Goal: Transaction & Acquisition: Download file/media

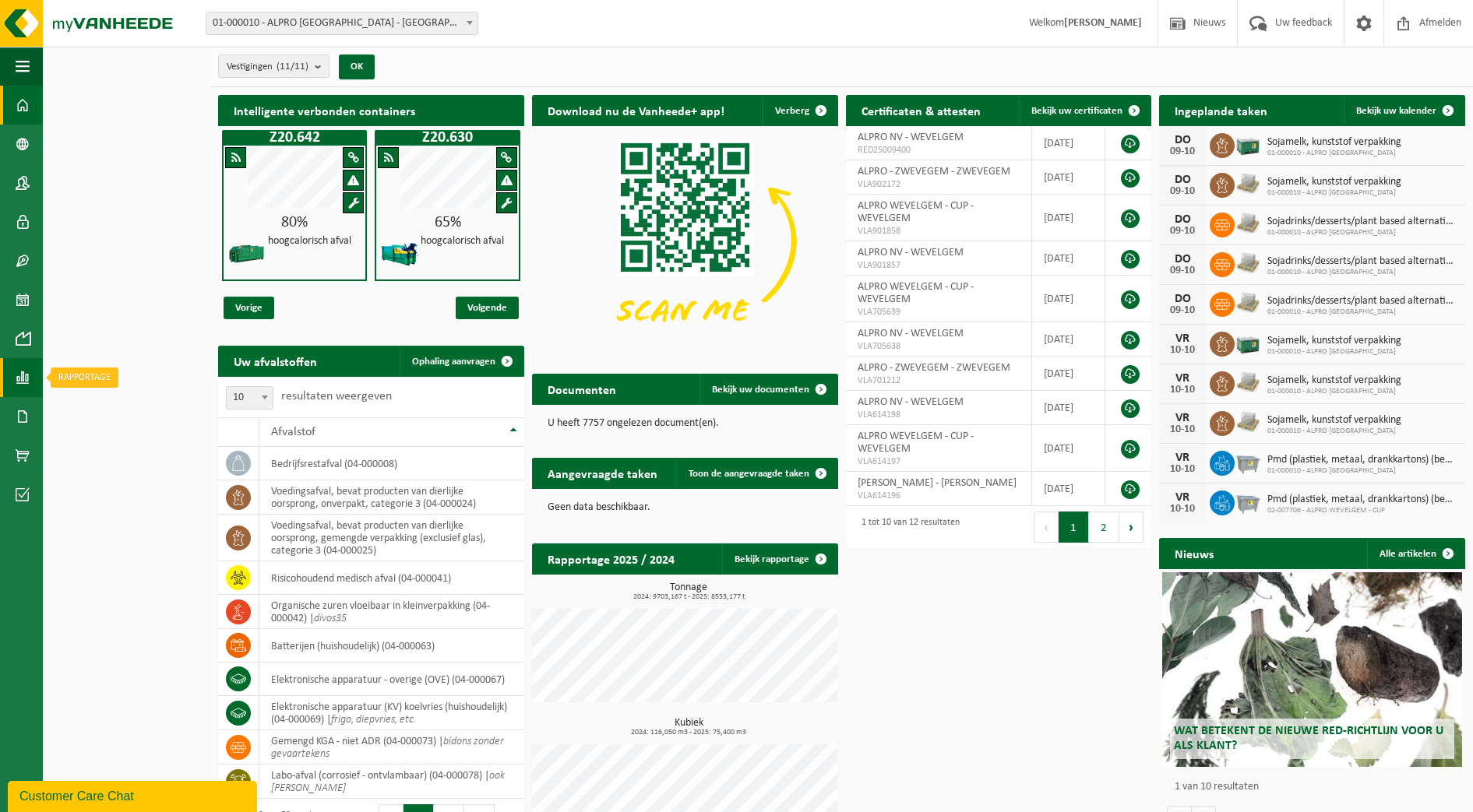
click at [20, 373] on span at bounding box center [23, 377] width 14 height 39
click at [108, 380] on span "In grafiekvorm" at bounding box center [126, 377] width 70 height 30
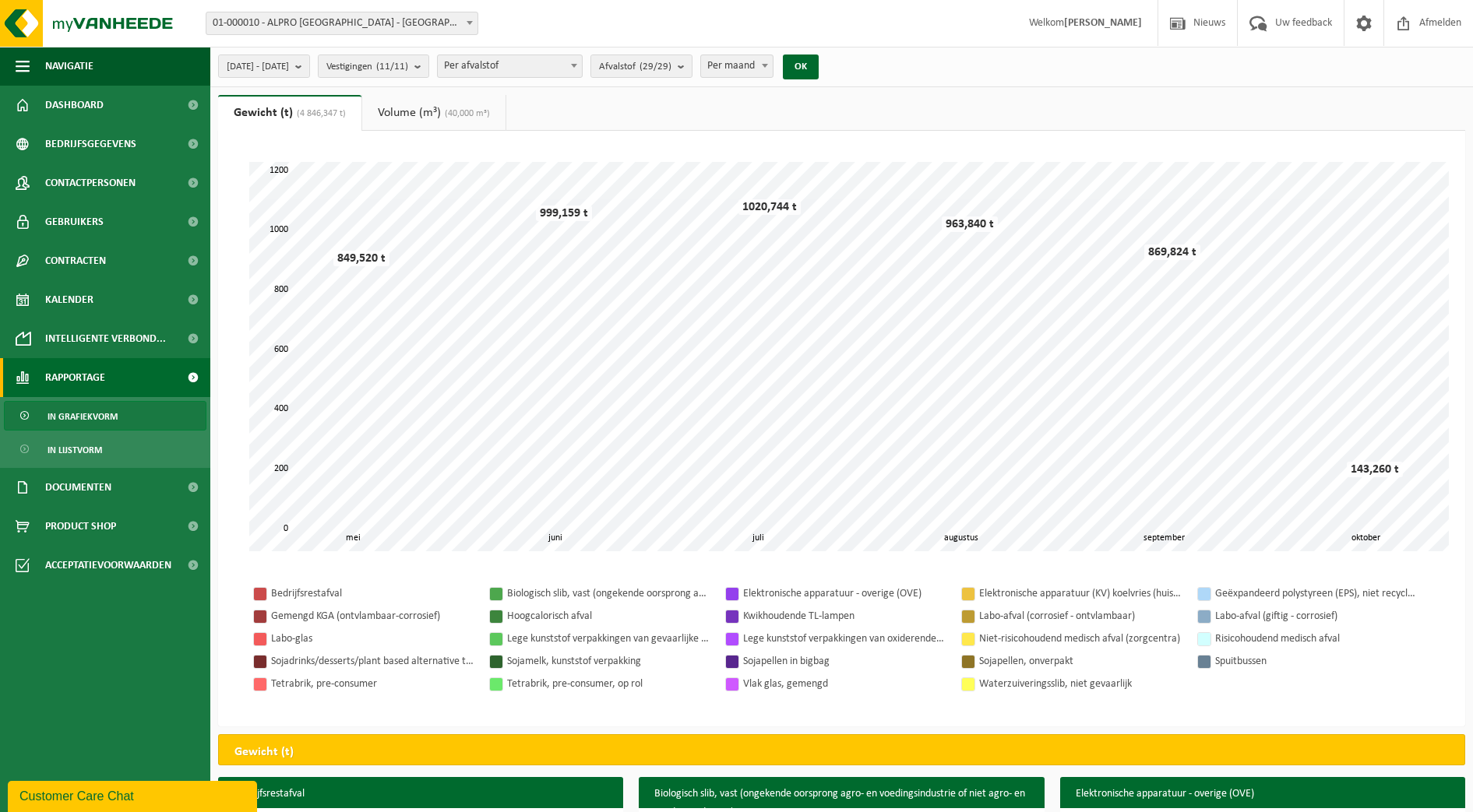
click at [157, 384] on link "Rapportage" at bounding box center [105, 377] width 210 height 39
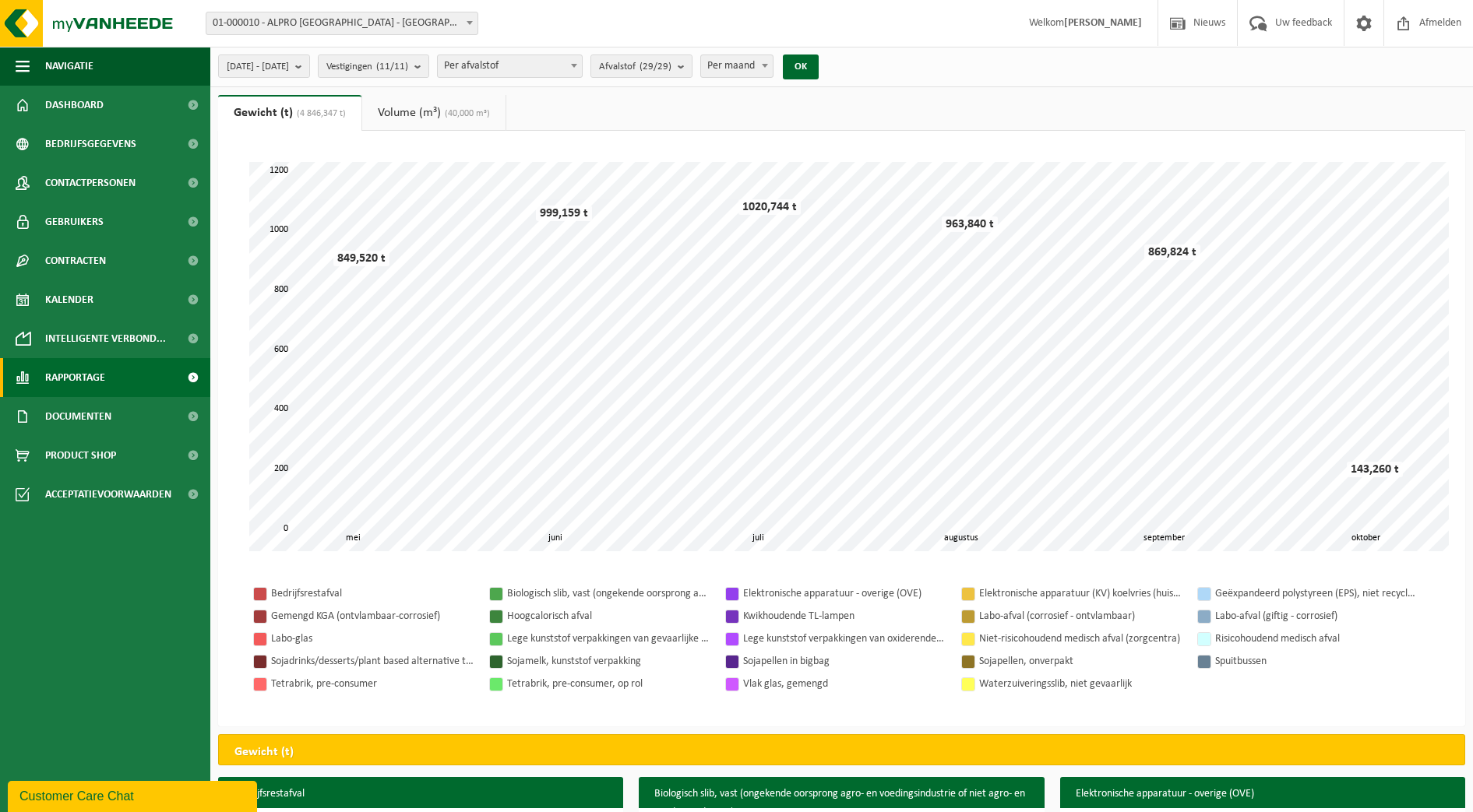
click at [157, 384] on link "Rapportage" at bounding box center [105, 377] width 210 height 39
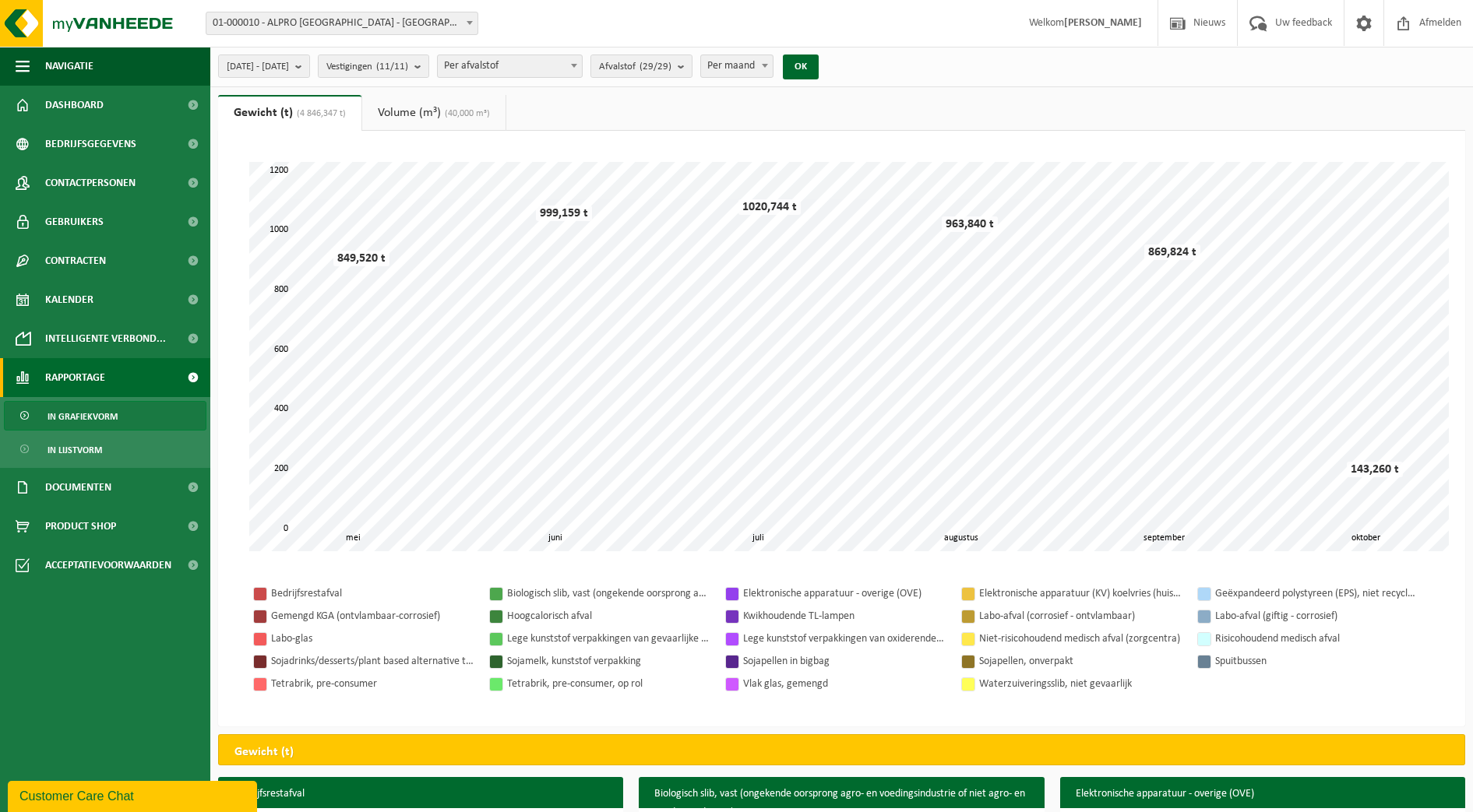
click at [127, 417] on link "In grafiekvorm" at bounding box center [105, 416] width 203 height 30
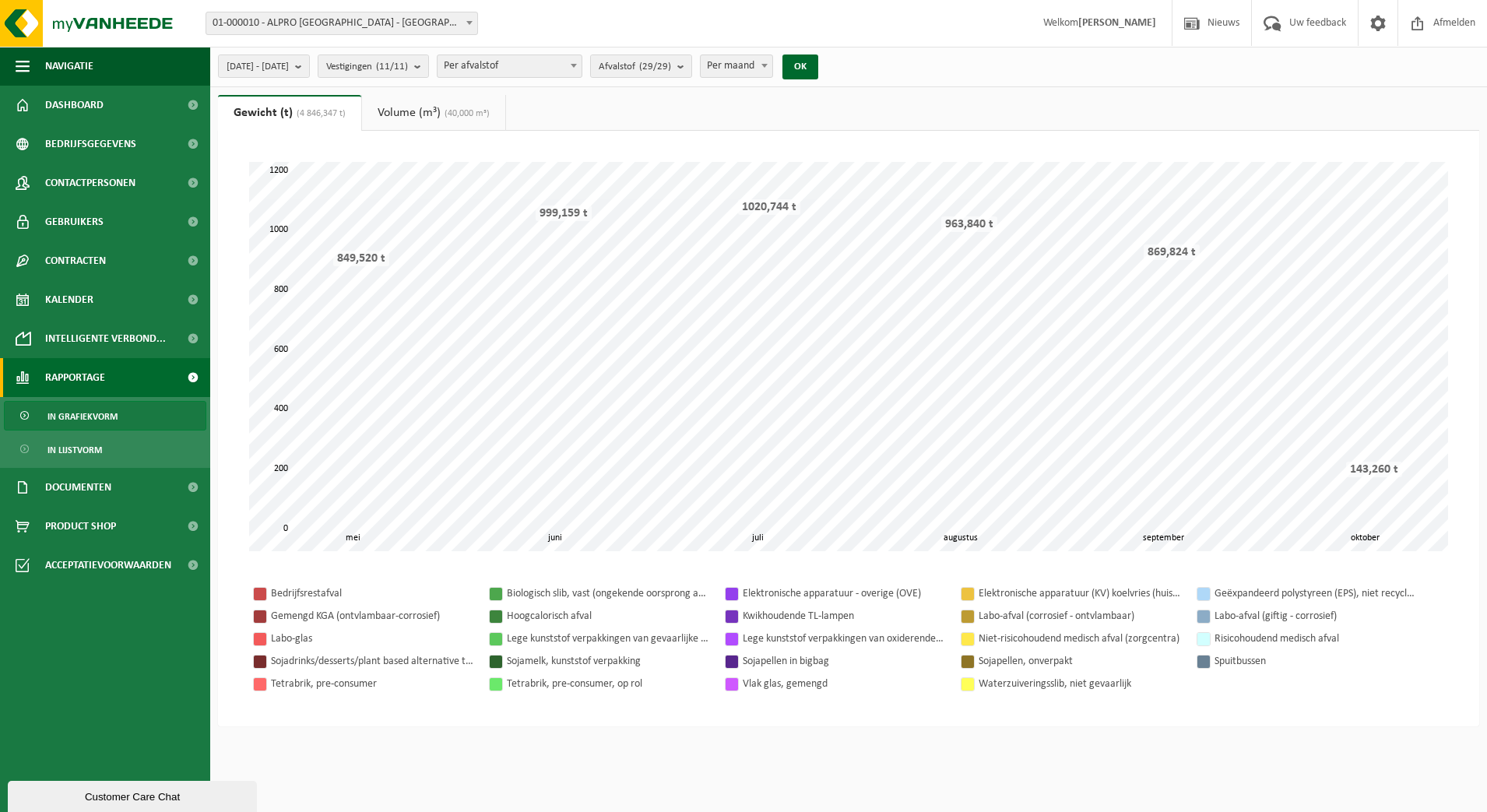
click at [129, 388] on link "Rapportage" at bounding box center [104, 377] width 210 height 39
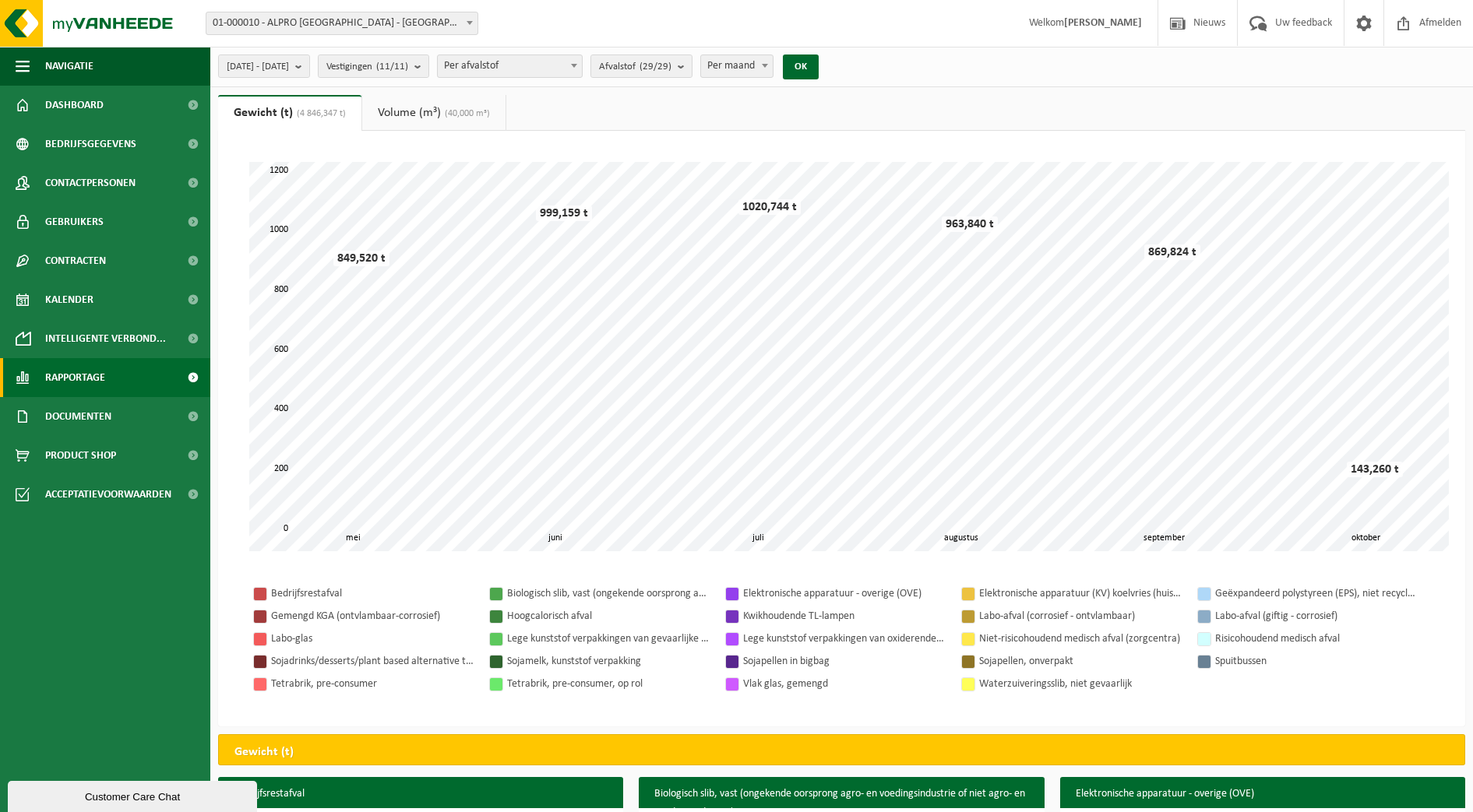
click at [130, 383] on link "Rapportage" at bounding box center [105, 377] width 210 height 39
click at [114, 442] on link "In lijstvorm" at bounding box center [105, 449] width 203 height 30
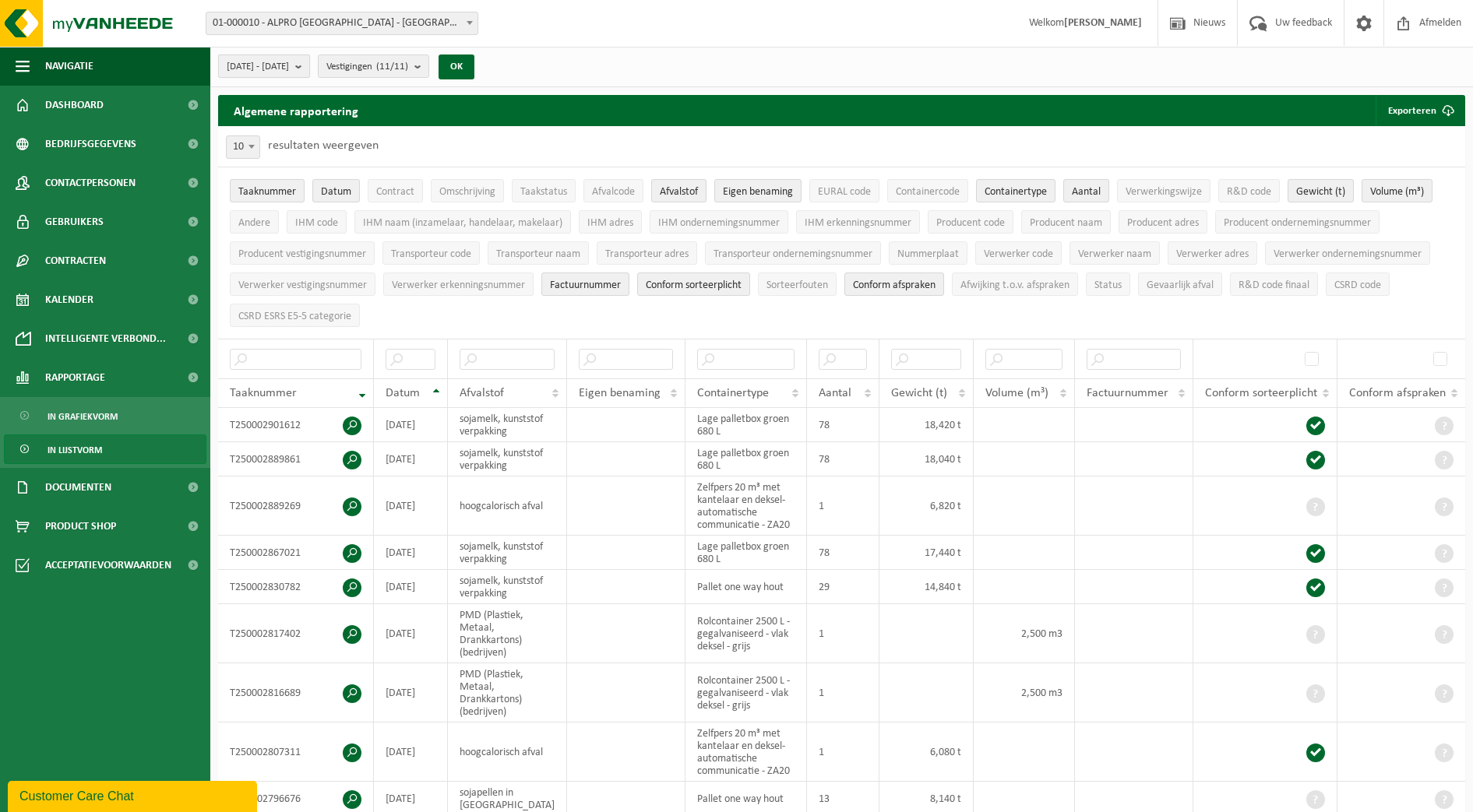
click at [289, 75] on span "[DATE] - [DATE]" at bounding box center [257, 67] width 62 height 24
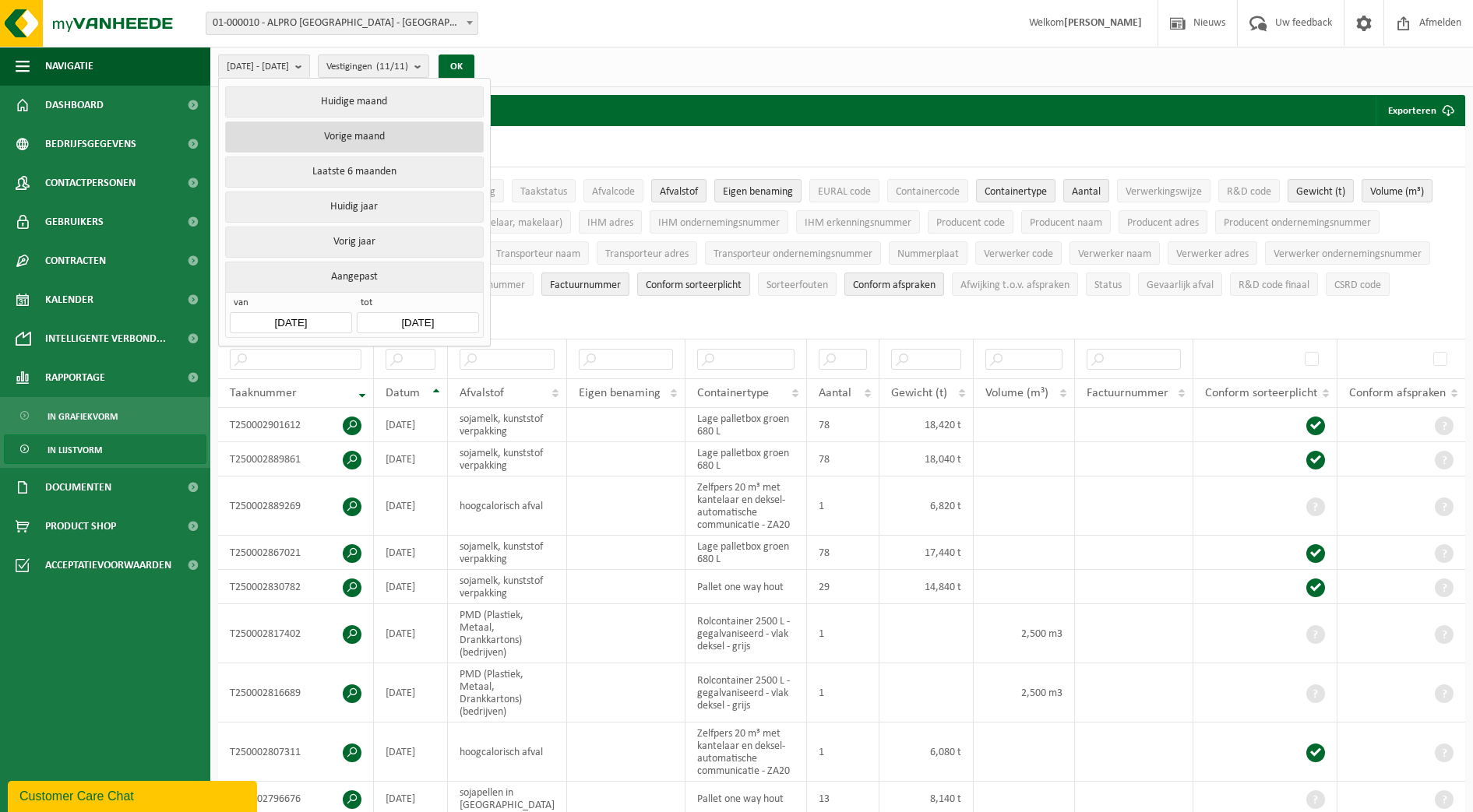
click at [294, 134] on button "Vorige maand" at bounding box center [354, 136] width 258 height 31
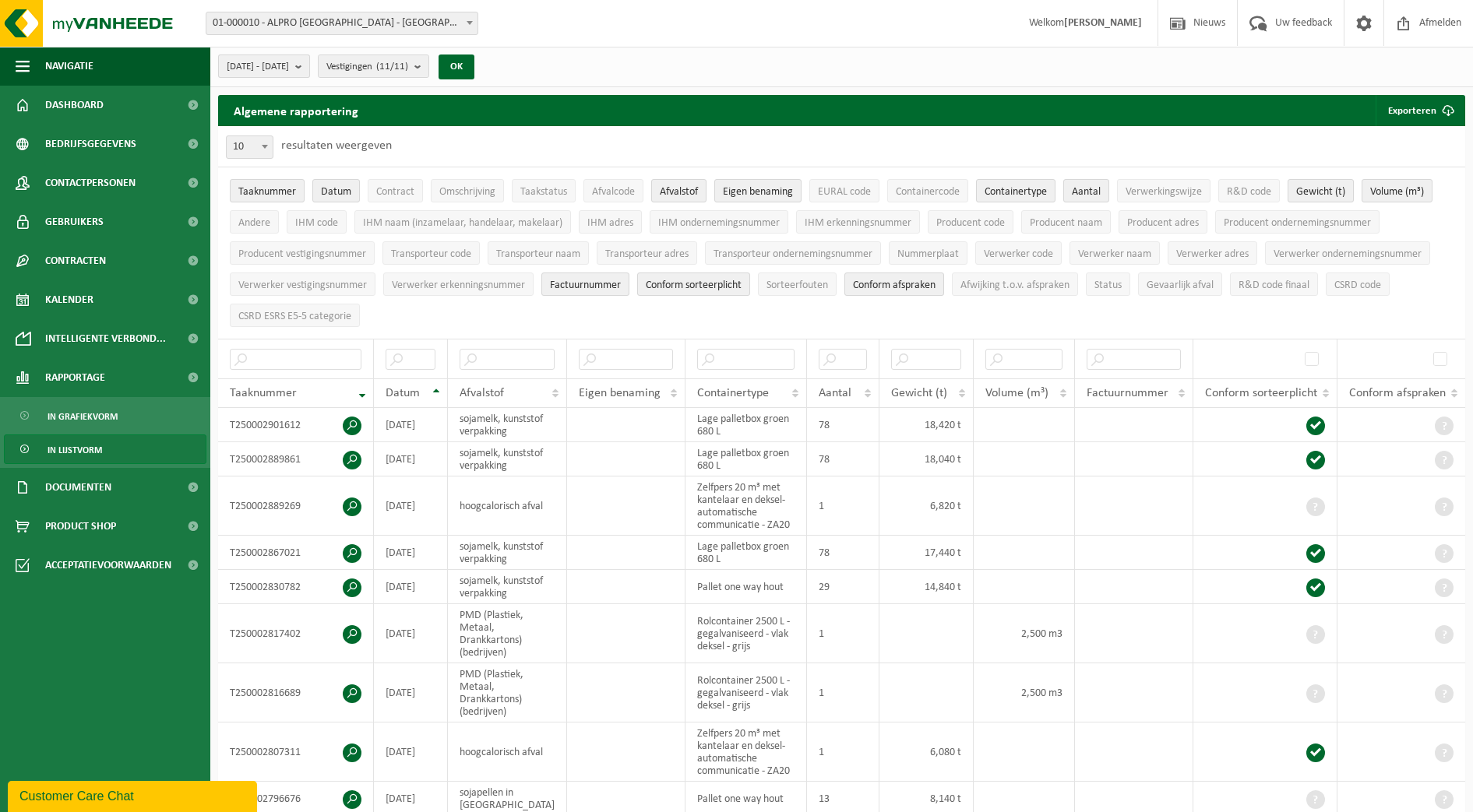
click at [289, 61] on span "2025-09-01 - 2025-09-30" at bounding box center [257, 67] width 62 height 24
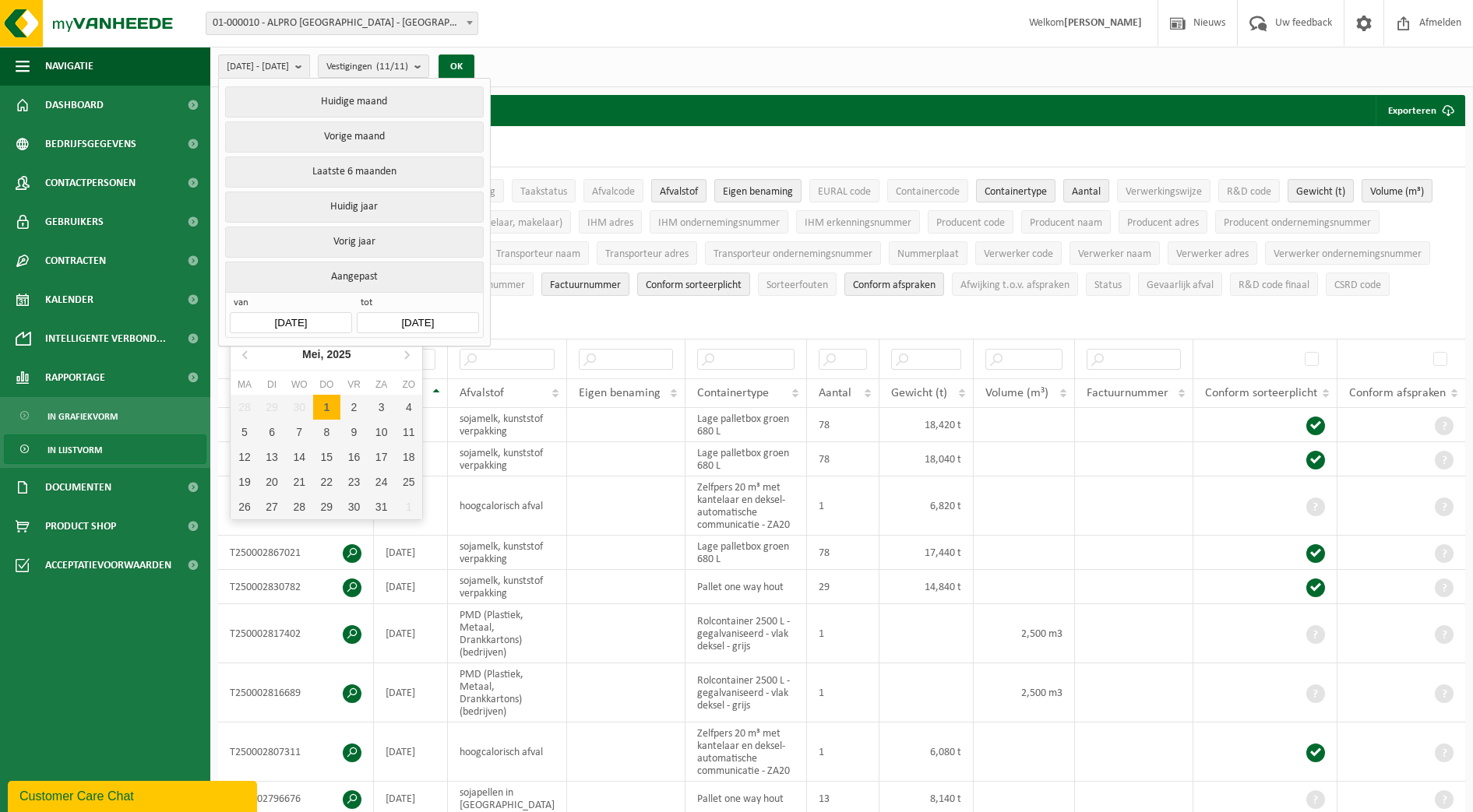
click at [314, 317] on input "2025-09-01" at bounding box center [291, 323] width 121 height 21
click at [406, 362] on icon at bounding box center [407, 354] width 25 height 25
click at [359, 404] on div "1" at bounding box center [354, 407] width 27 height 25
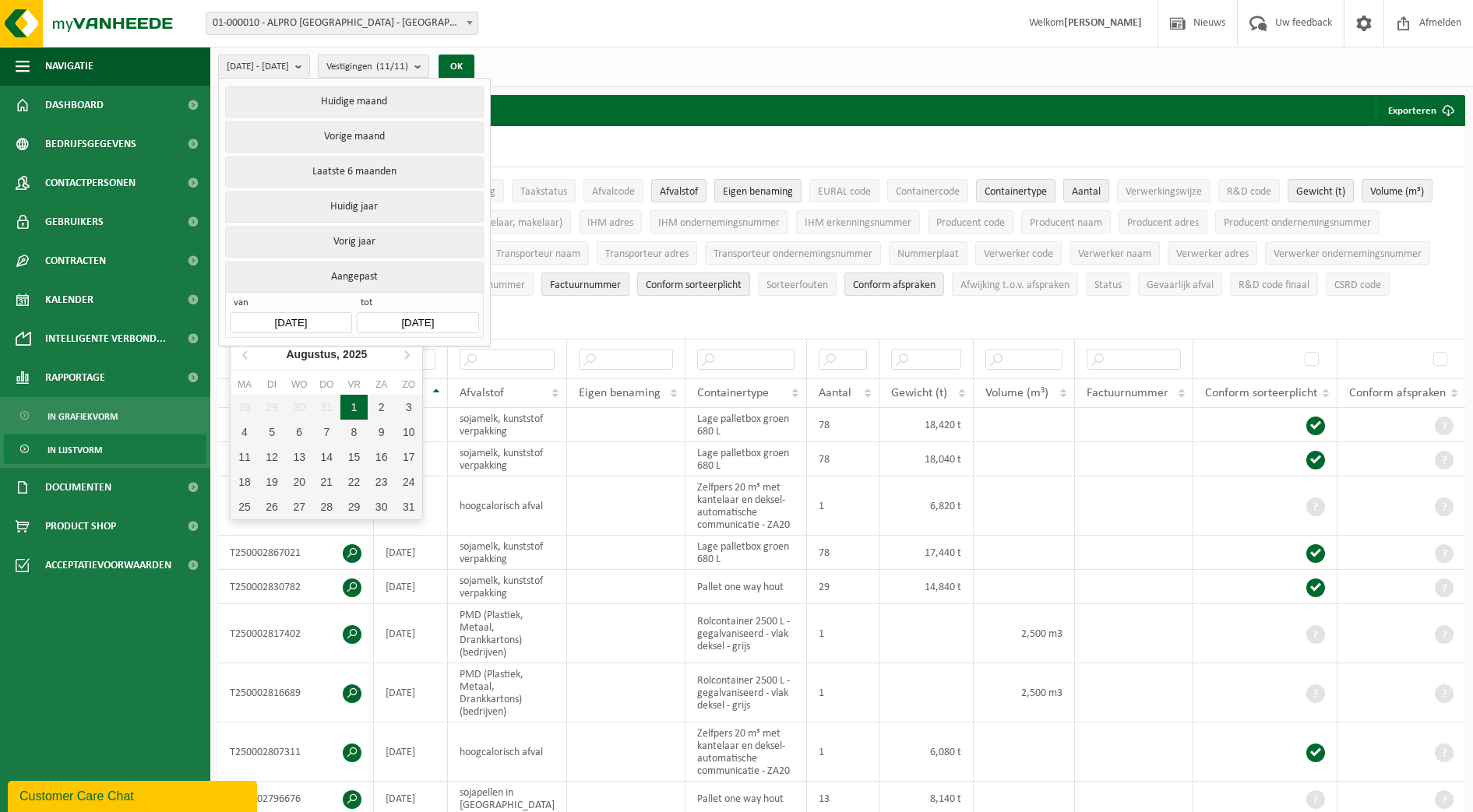
type input "2025-08-01"
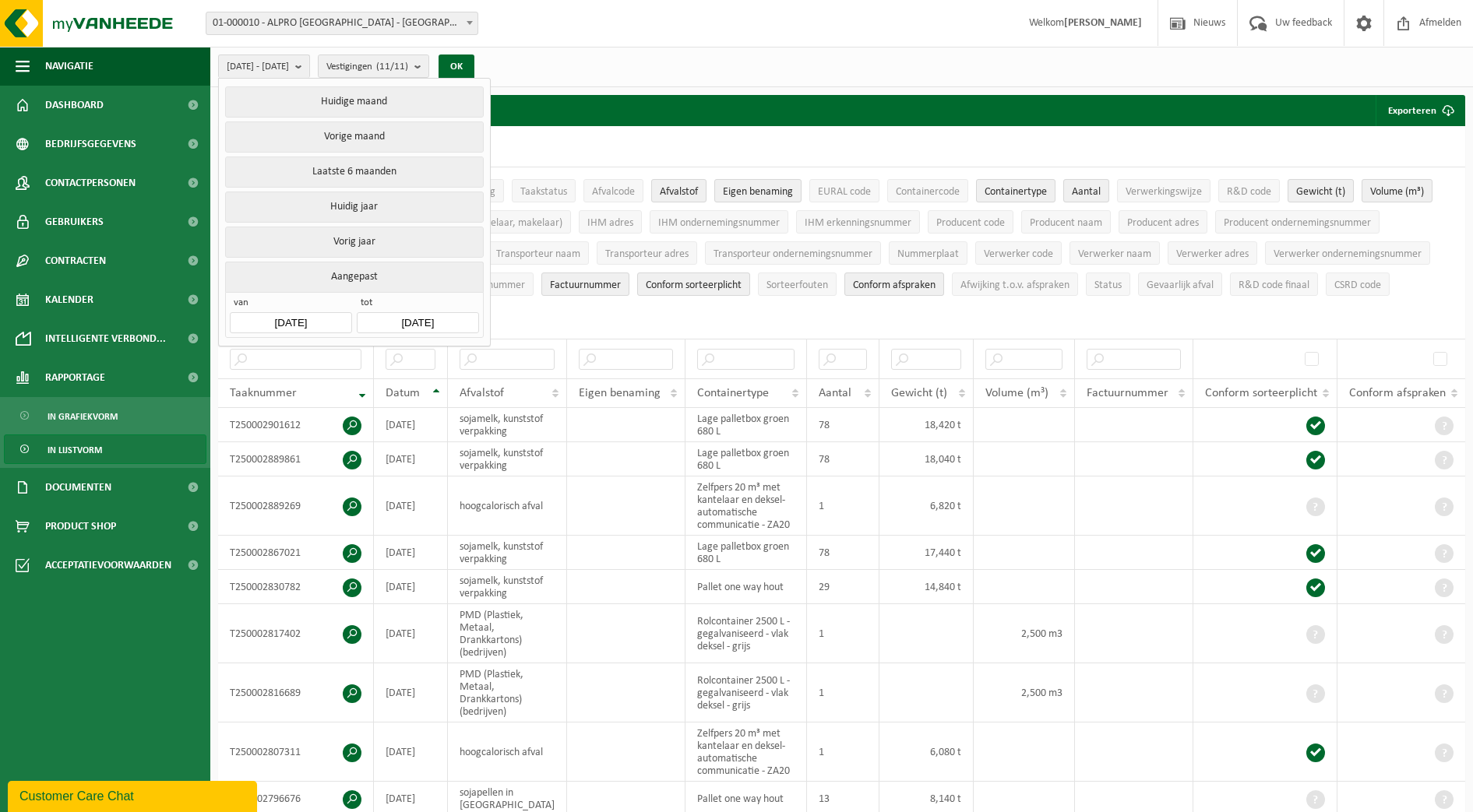
click at [451, 313] on input "[DATE]" at bounding box center [417, 323] width 121 height 21
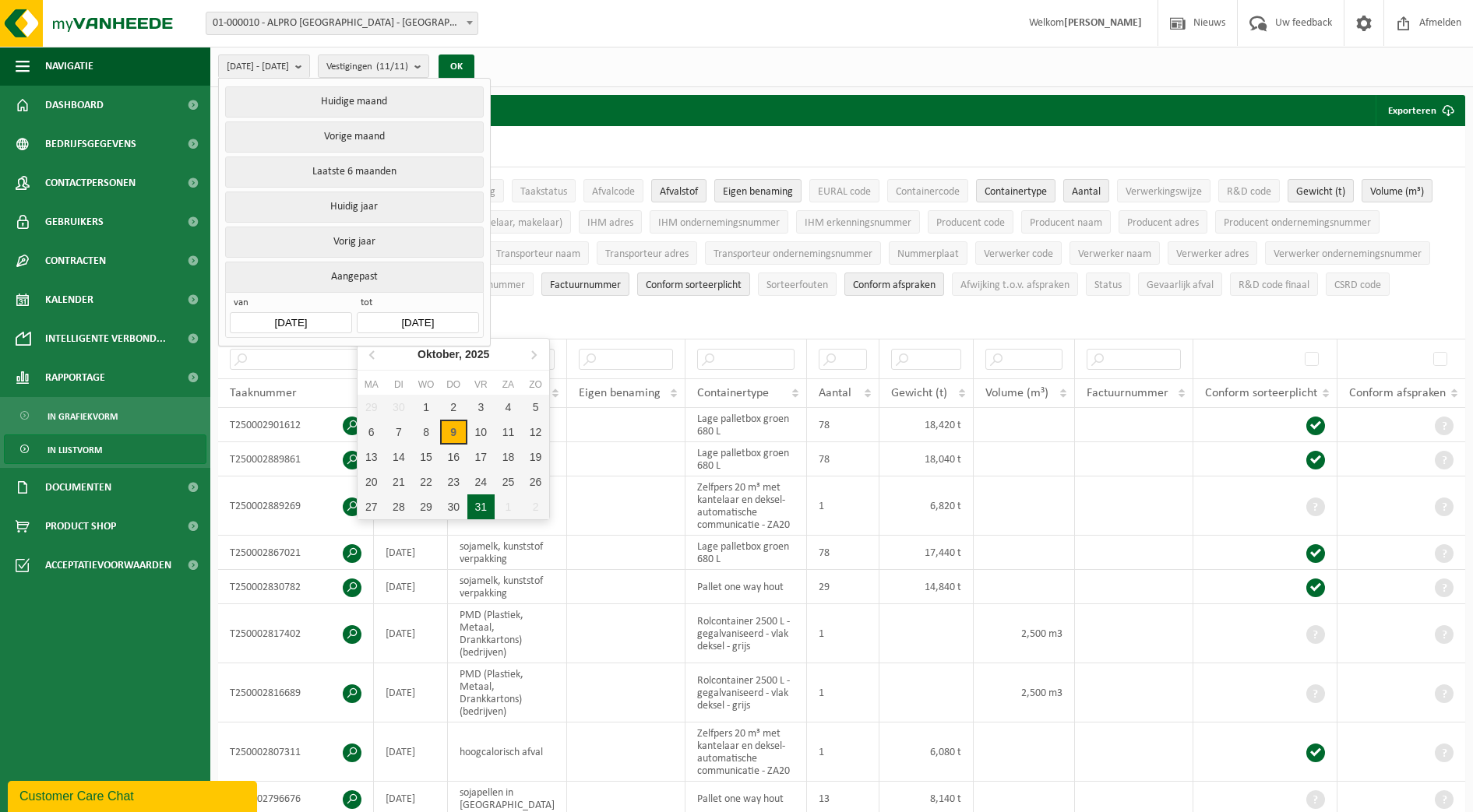
click at [478, 507] on div "31" at bounding box center [480, 507] width 27 height 25
type input "2025-10-31"
type input "2025-08-01"
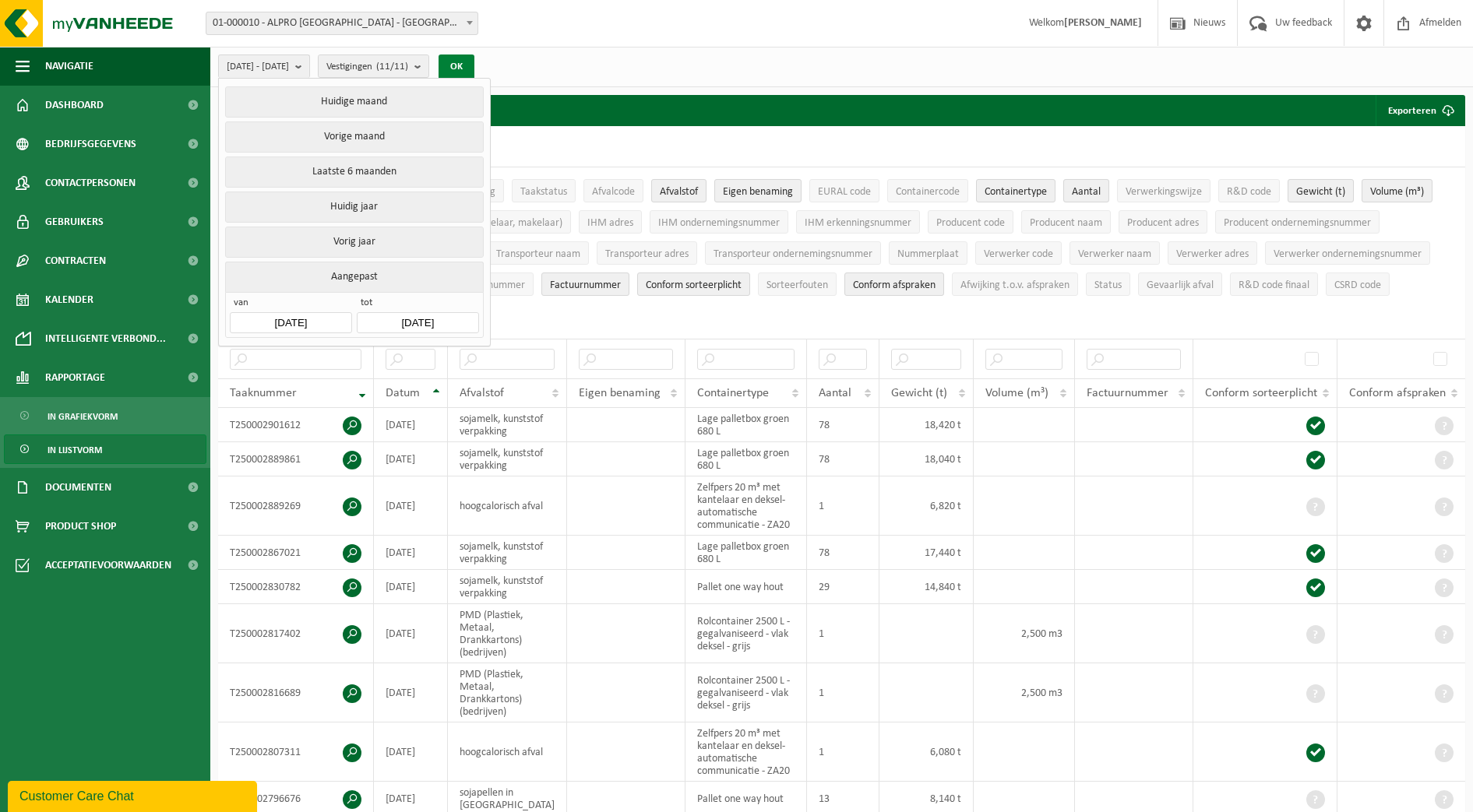
click at [474, 61] on button "OK" at bounding box center [456, 67] width 36 height 25
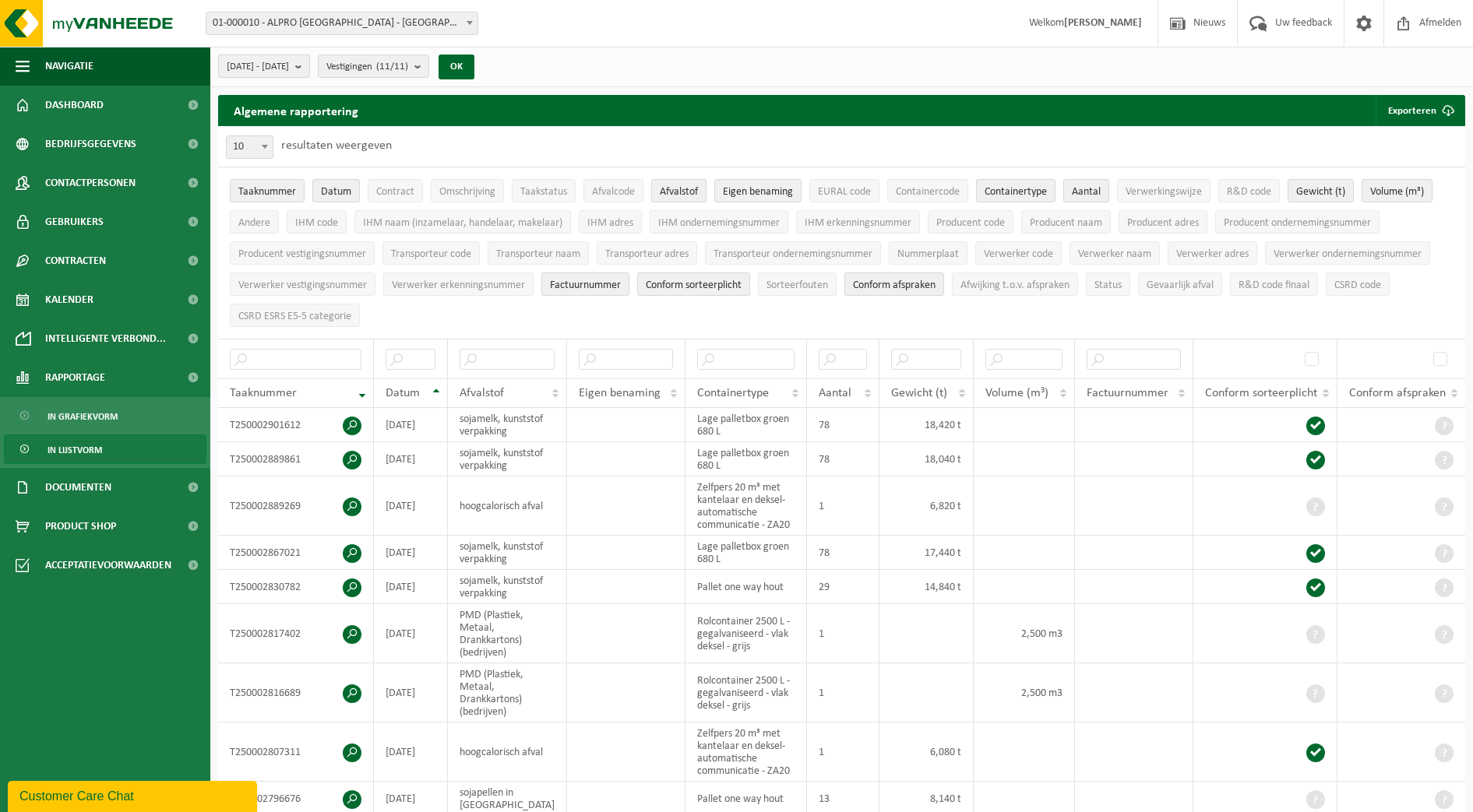
click at [310, 75] on button "2025-08-01 - 2025-10-31" at bounding box center [264, 66] width 92 height 24
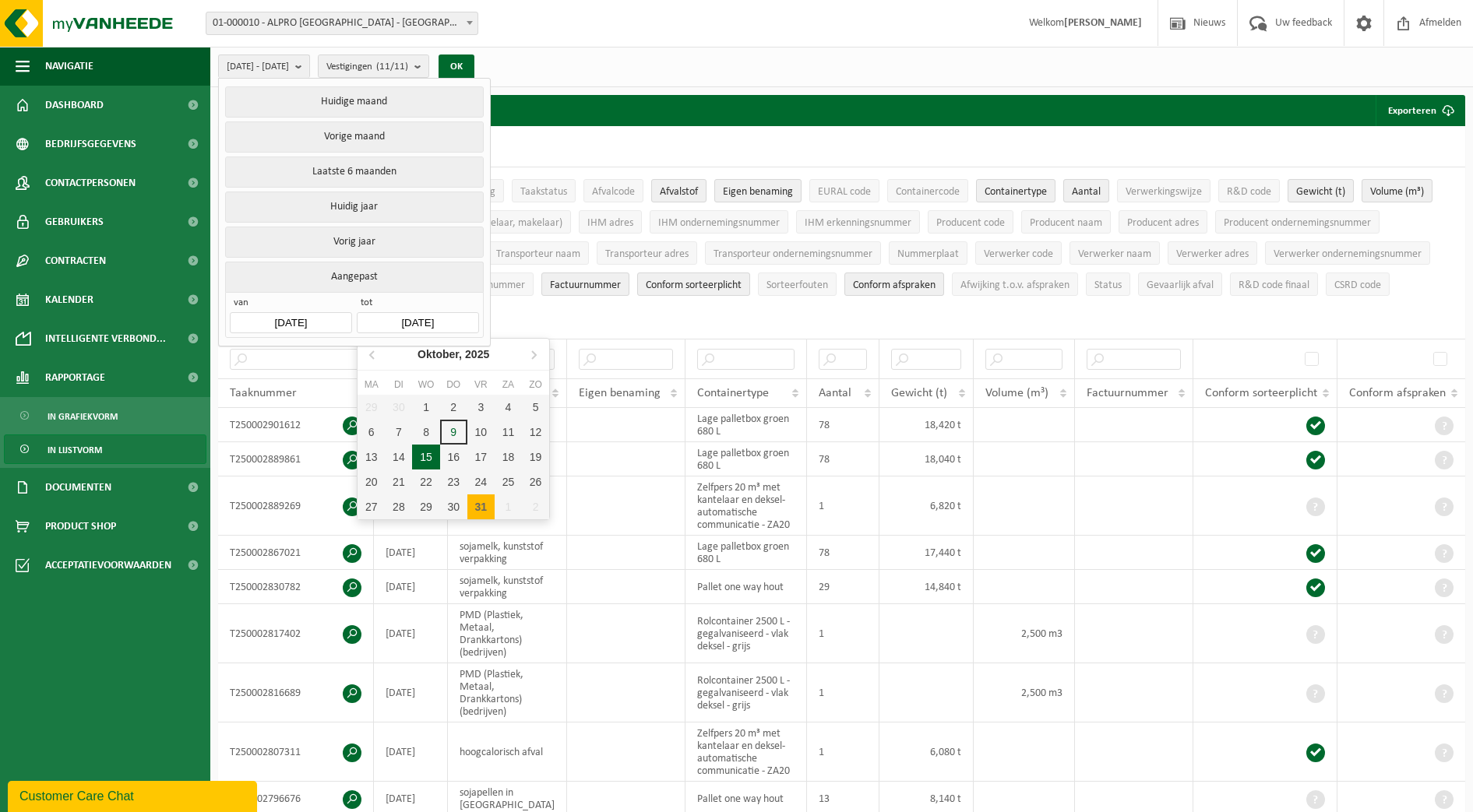
click at [394, 320] on input "2025-10-31" at bounding box center [417, 323] width 121 height 21
click at [374, 355] on icon at bounding box center [373, 354] width 25 height 25
click at [544, 506] on div "31" at bounding box center [535, 507] width 27 height 25
type input "2025-08-31"
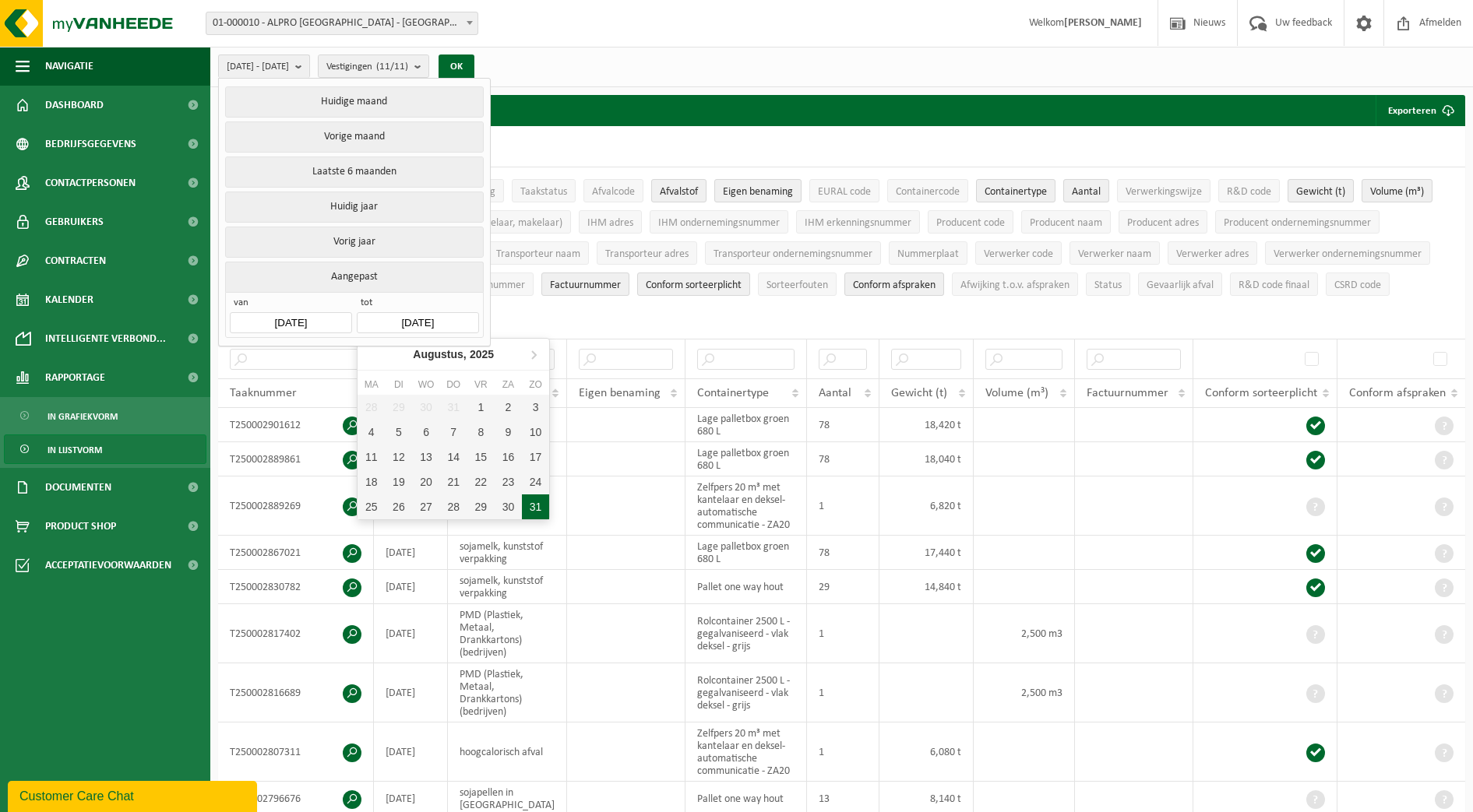
type input "2025-08-01"
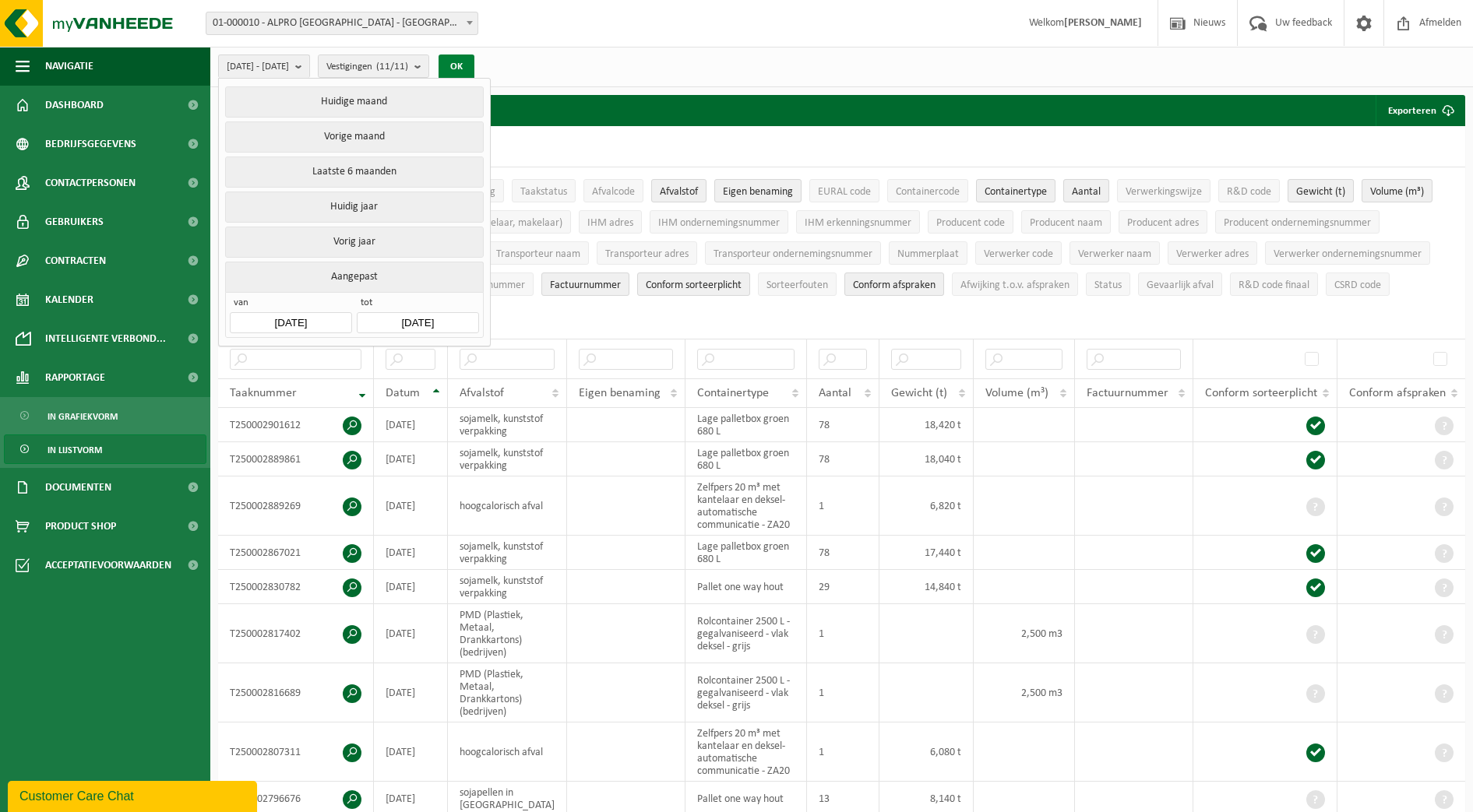
click at [474, 62] on button "OK" at bounding box center [456, 67] width 36 height 25
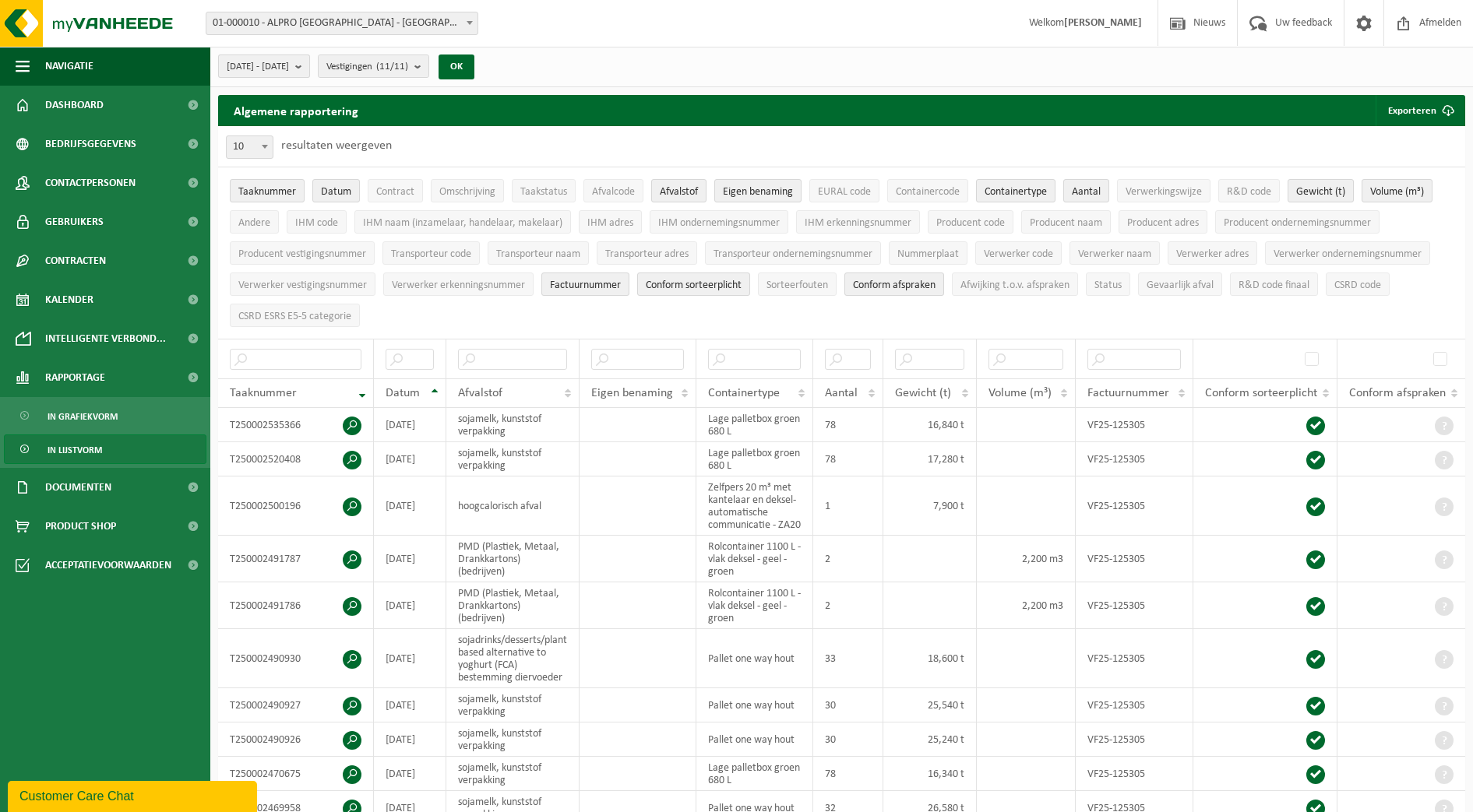
click at [310, 64] on button "2025-08-01 - 2025-08-31" at bounding box center [264, 66] width 92 height 24
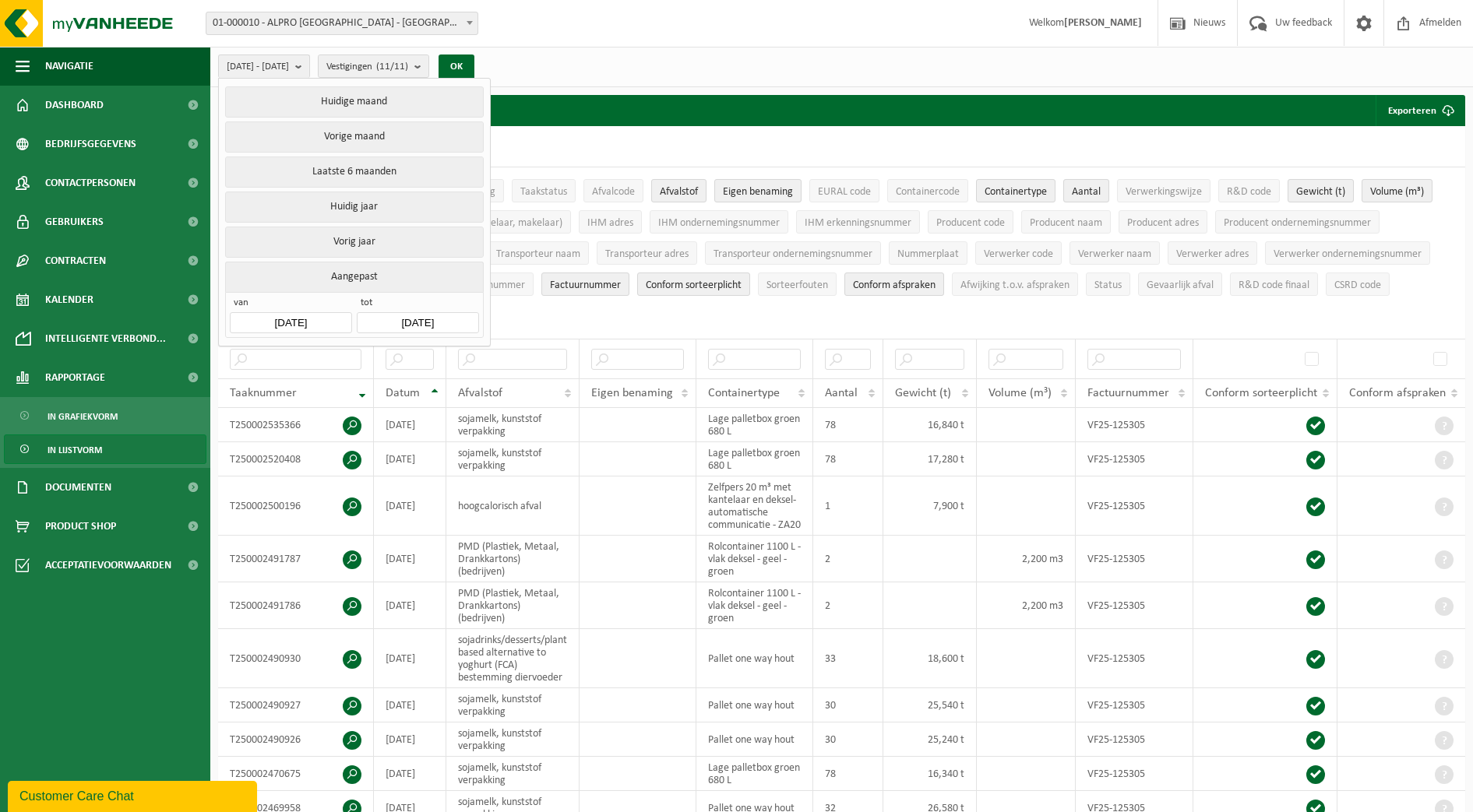
click at [392, 313] on input "2025-08-31" at bounding box center [417, 323] width 121 height 21
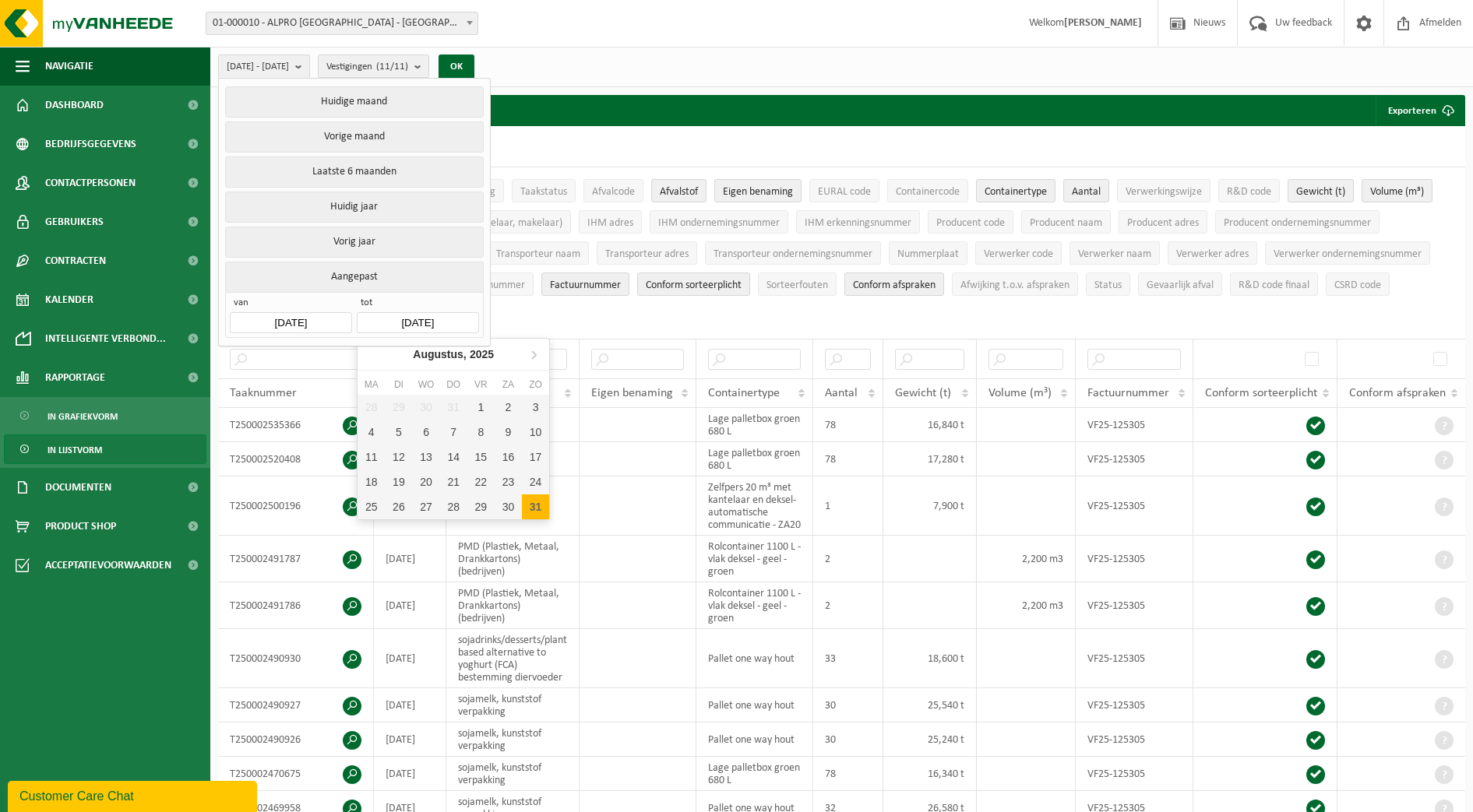
click at [552, 70] on div "2025-08-01 - 2025-08-31 Huidige maand Vorige maand Laatste 6 maanden Huidig jaa…" at bounding box center [841, 67] width 1262 height 40
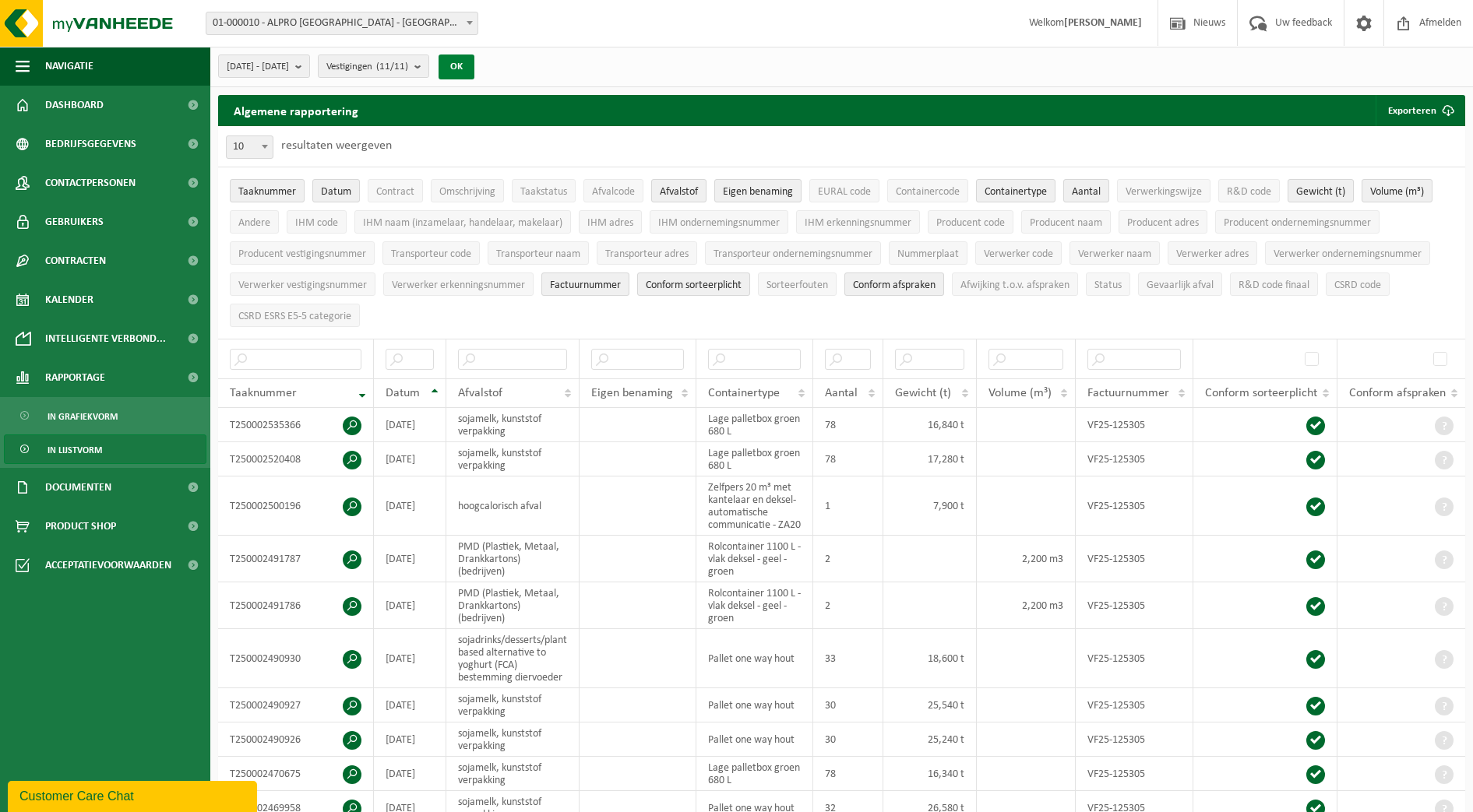
click at [474, 65] on button "OK" at bounding box center [456, 67] width 36 height 25
click at [1441, 110] on span "submit" at bounding box center [1448, 110] width 31 height 31
click at [1338, 171] on link "Alle beschikbare kolommen" at bounding box center [1392, 172] width 141 height 31
